Goal: Information Seeking & Learning: Learn about a topic

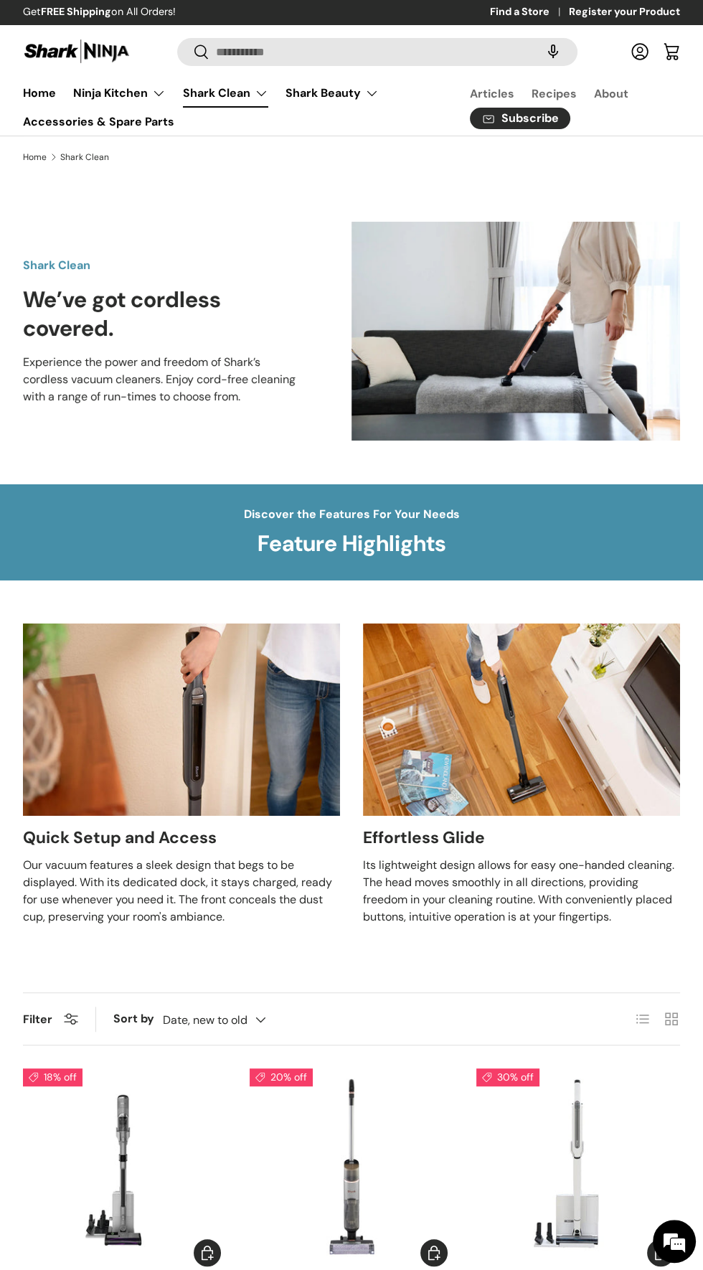
click at [687, 878] on div "Quick Setup and Access Our vacuum features a sleek design that begs to be displ…" at bounding box center [351, 774] width 703 height 302
click at [15, 441] on div "Shark Clean We’ve got cordless covered. Experience the power and freedom of Sha…" at bounding box center [351, 331] width 703 height 306
